Goal: Ask a question

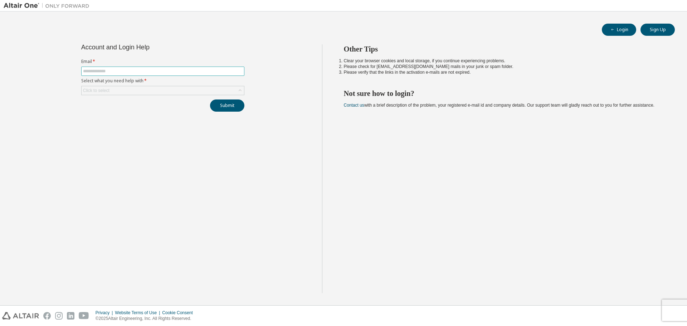
click at [133, 70] on input "text" at bounding box center [163, 71] width 160 height 6
type input "**********"
click at [119, 90] on div "Click to select" at bounding box center [163, 90] width 162 height 9
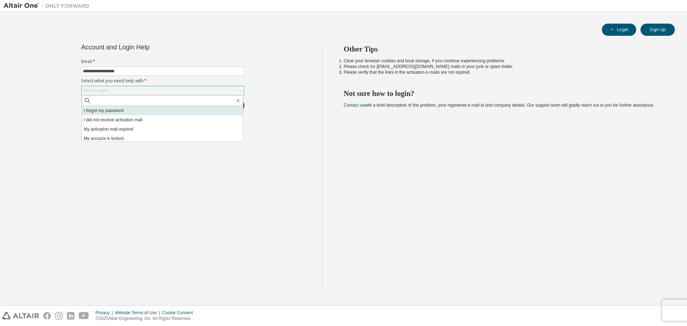
click at [118, 112] on li "I forgot my password" at bounding box center [162, 110] width 161 height 9
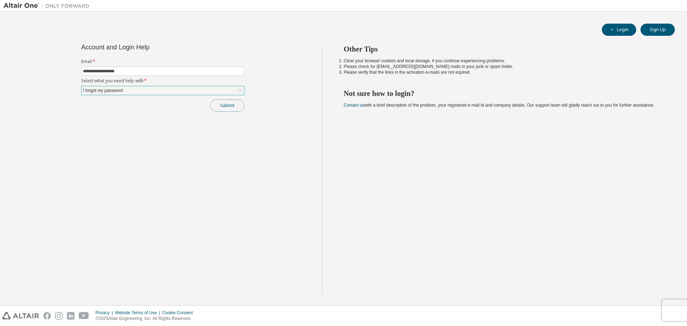
click at [222, 104] on button "Submit" at bounding box center [227, 105] width 34 height 12
click at [230, 104] on button "Submit" at bounding box center [227, 105] width 34 height 12
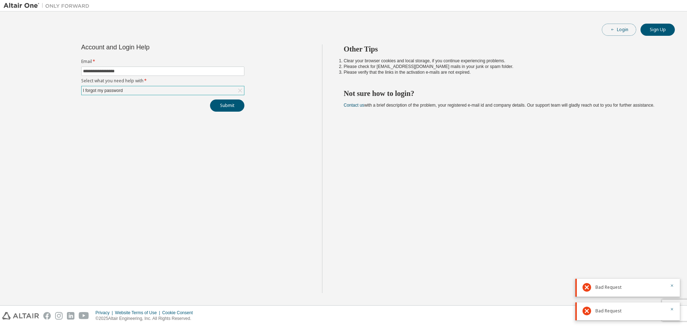
click at [627, 30] on button "Login" at bounding box center [619, 30] width 34 height 12
